Goal: Find specific page/section: Find specific page/section

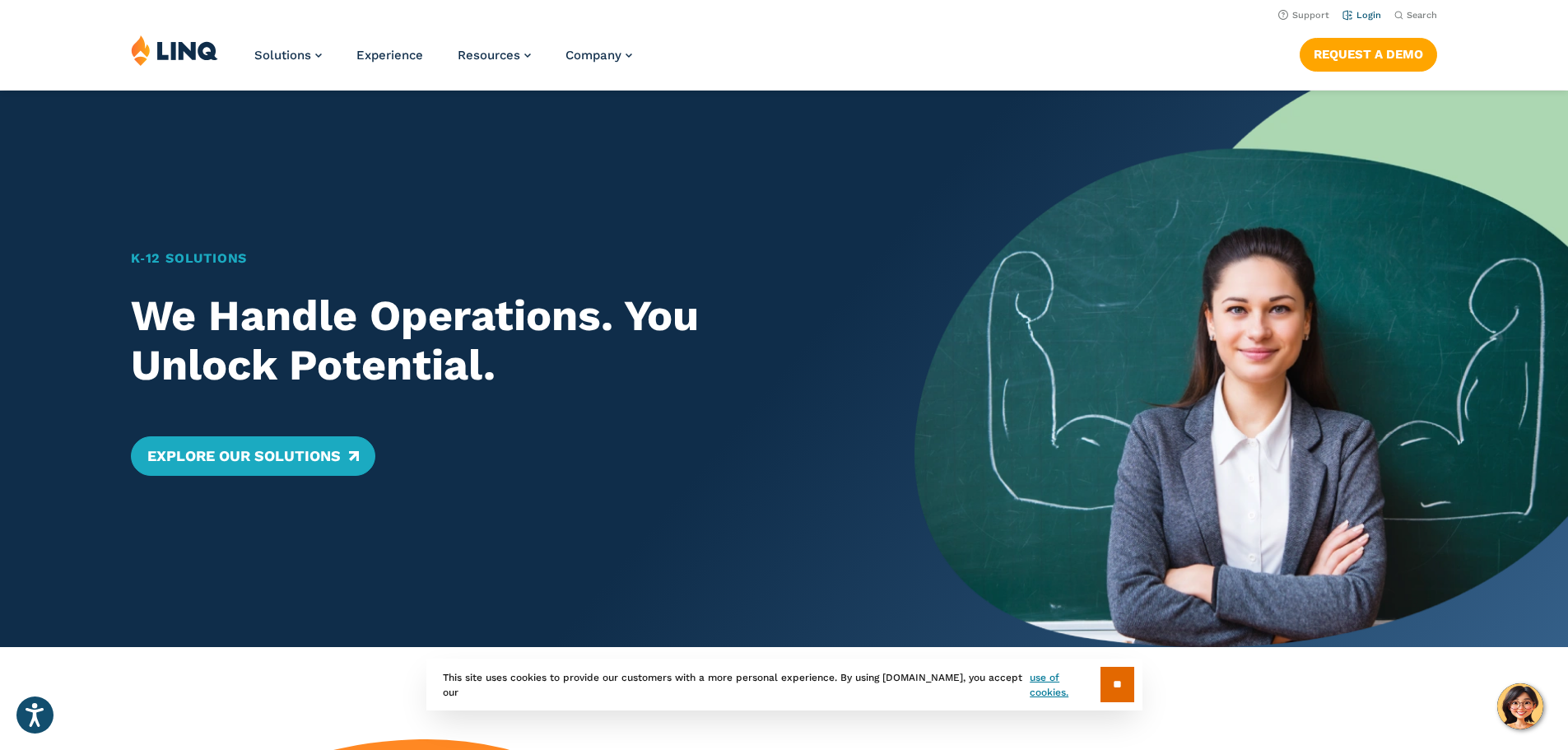
click at [1348, 11] on link "Login" at bounding box center [1361, 15] width 39 height 10
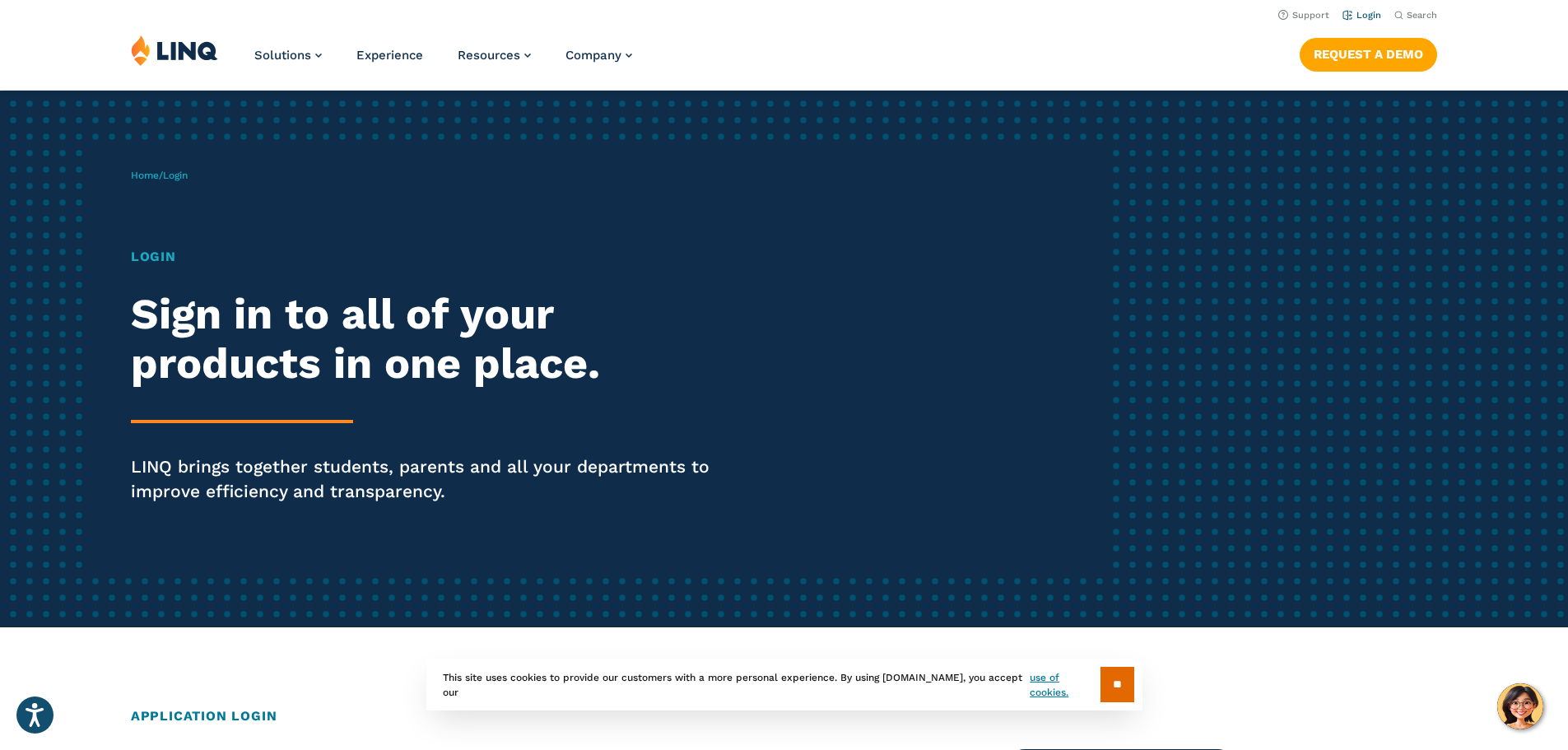
click at [1355, 12] on link "Login" at bounding box center [1361, 15] width 39 height 10
click at [1358, 15] on link "Login" at bounding box center [1361, 15] width 39 height 10
click at [169, 51] on img at bounding box center [174, 50] width 87 height 31
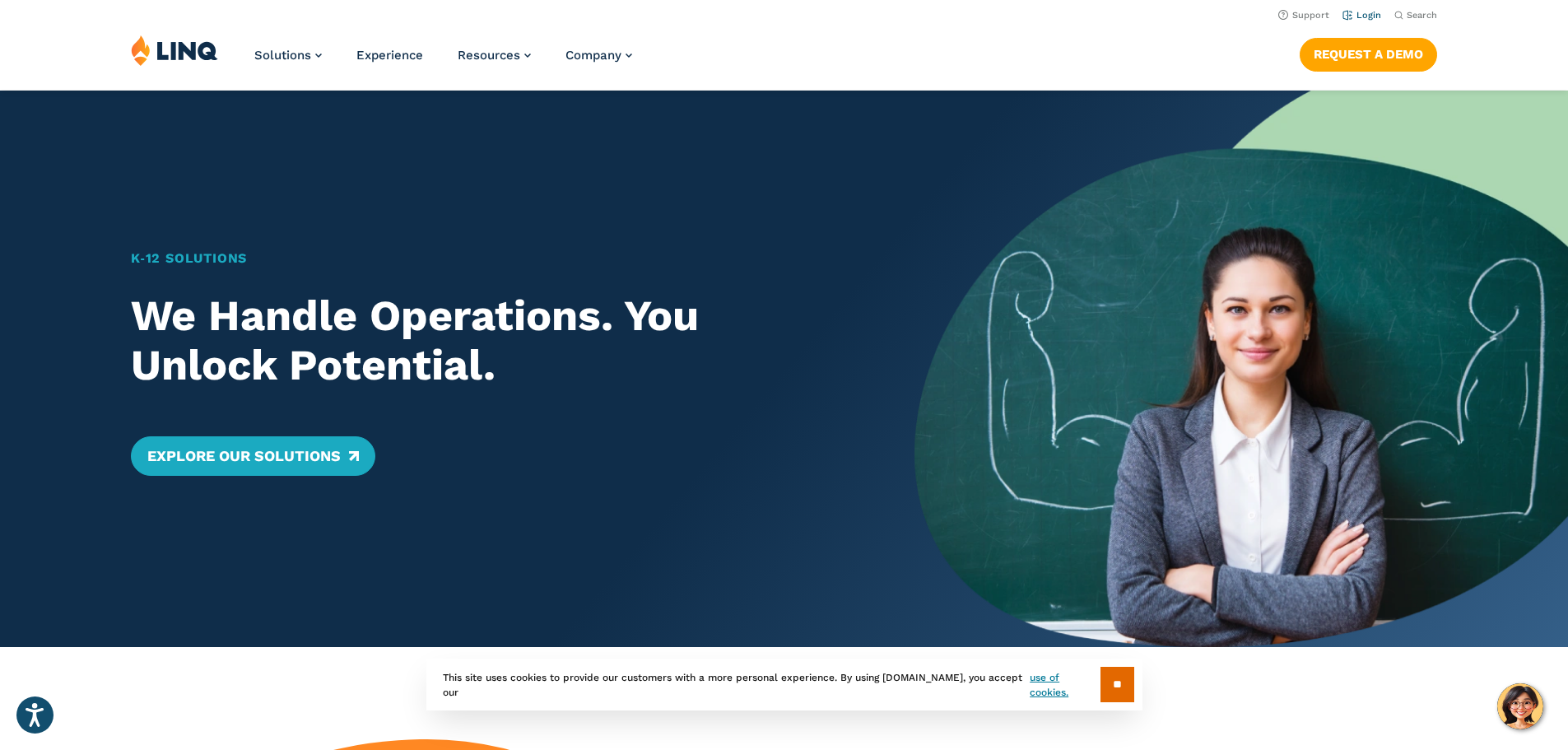
click at [1342, 14] on link "Login" at bounding box center [1361, 15] width 39 height 10
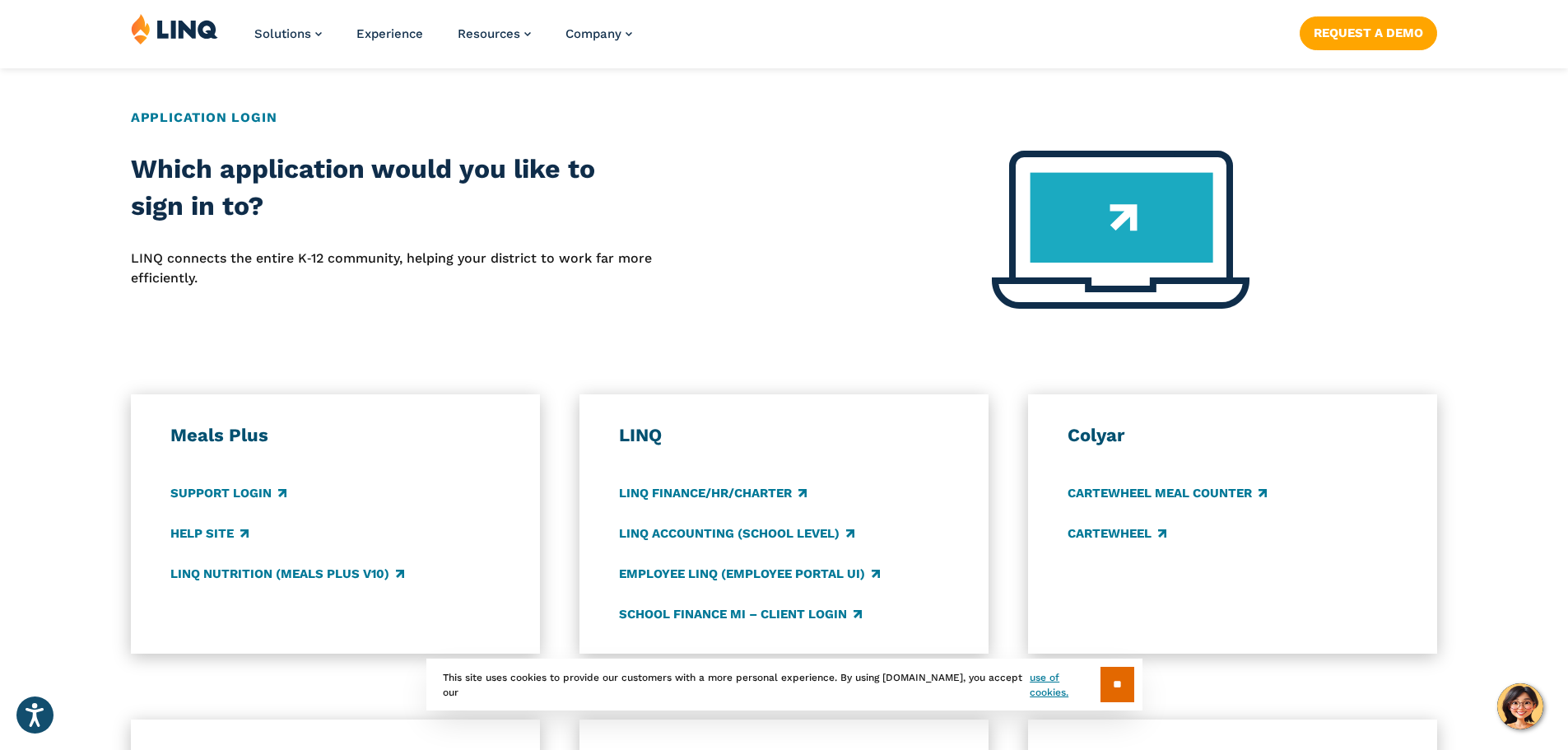
scroll to position [599, 0]
click at [214, 572] on link "LINQ Nutrition (Meals Plus v10)" at bounding box center [287, 572] width 234 height 18
